Goal: Information Seeking & Learning: Learn about a topic

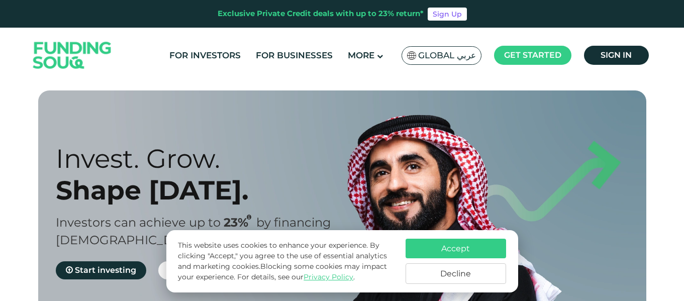
click at [455, 270] on button "Decline" at bounding box center [455, 273] width 100 height 21
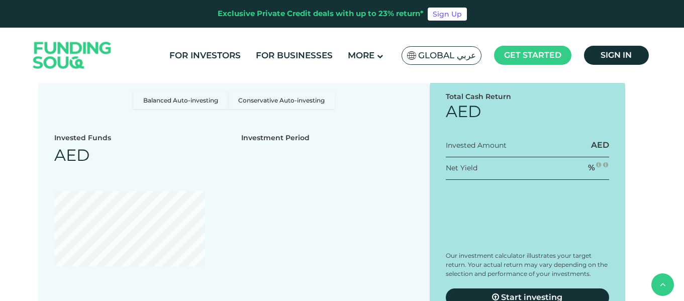
scroll to position [1282, 0]
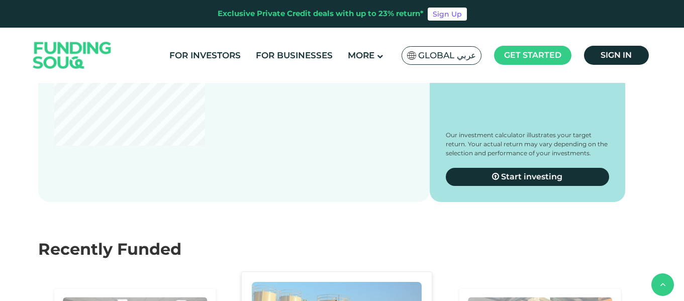
type tc-range-slider "4"
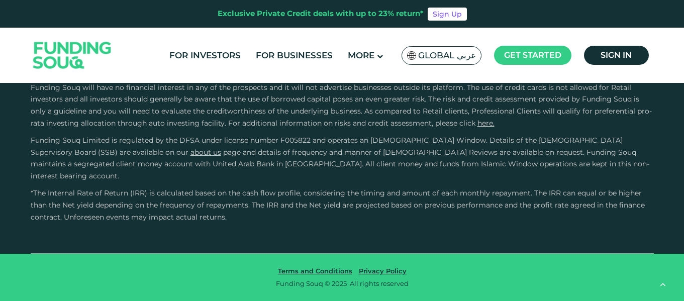
scroll to position [2969, 0]
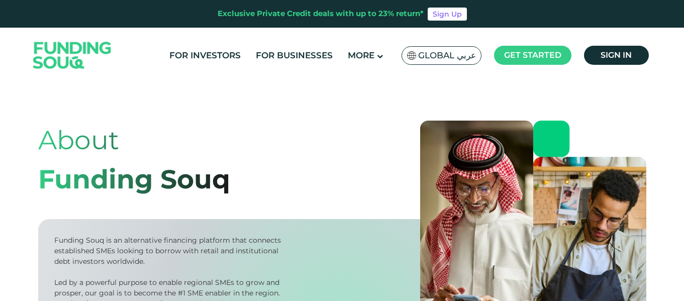
scroll to position [110, 0]
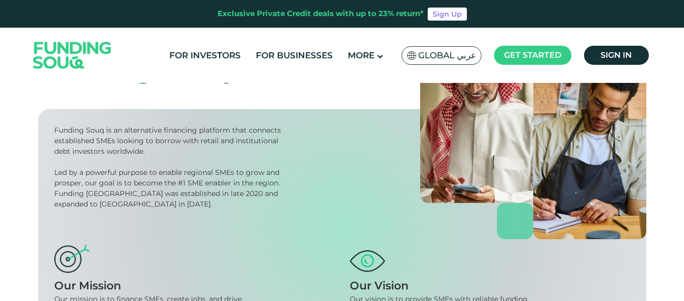
drag, startPoint x: 685, startPoint y: 21, endPoint x: 686, endPoint y: 45, distance: 23.6
click at [683, 45] on html "Exclusive Private Credit deals with up to 23% return* Sign Up For Investors For…" at bounding box center [342, 40] width 684 height 301
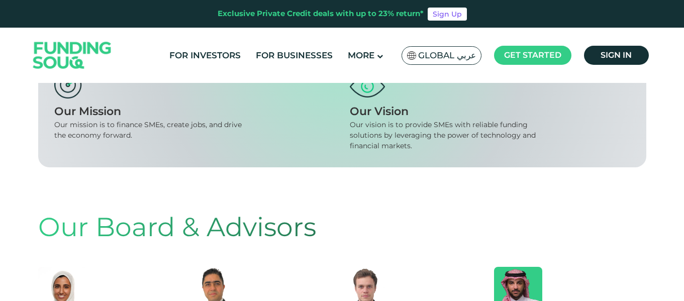
scroll to position [0, 0]
